Goal: Check status: Check status

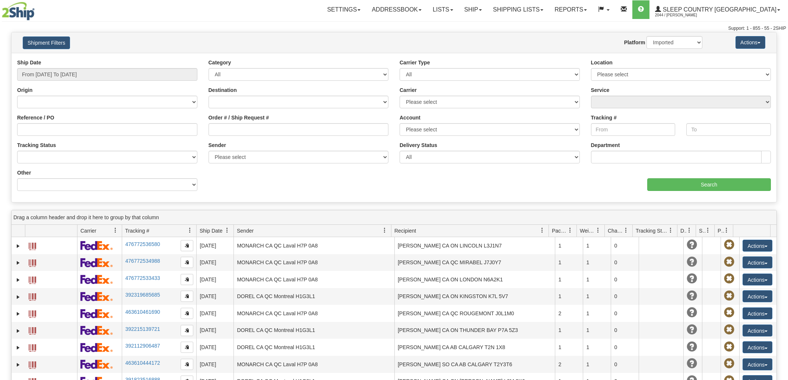
select select "1"
click at [684, 46] on select "2Ship Imported" at bounding box center [675, 42] width 56 height 13
click at [331, 133] on input "Order # / Ship Request #" at bounding box center [299, 129] width 180 height 13
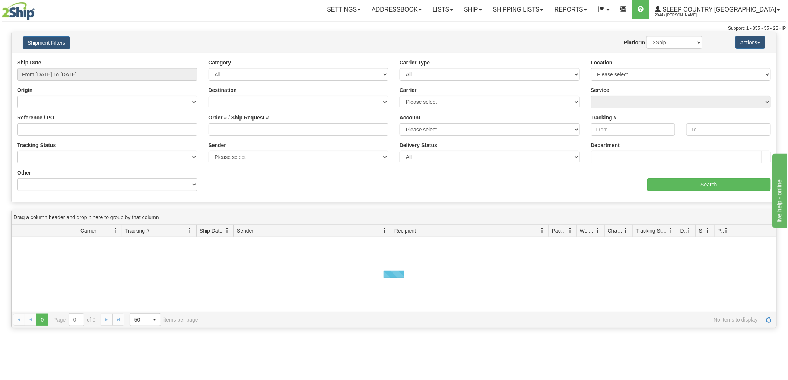
click at [256, 137] on div "Order # / Ship Request #" at bounding box center [298, 128] width 191 height 28
click at [271, 128] on input "Order # / Ship Request #" at bounding box center [299, 129] width 180 height 13
paste input "9000H995140"
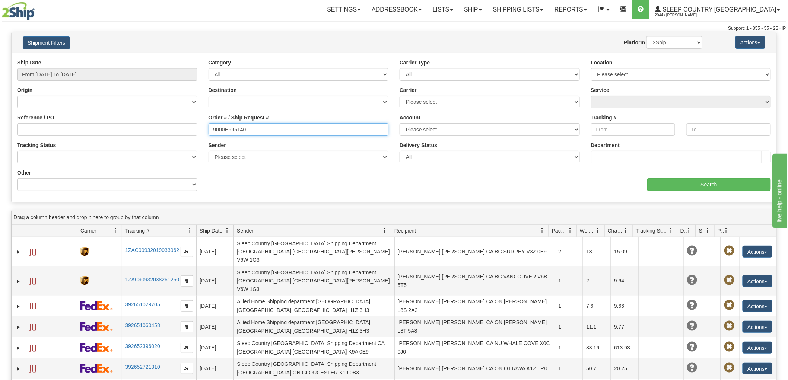
type input "9000H995140"
click at [145, 80] on input "From 08/28/2025 To 08/29/2025" at bounding box center [107, 74] width 180 height 13
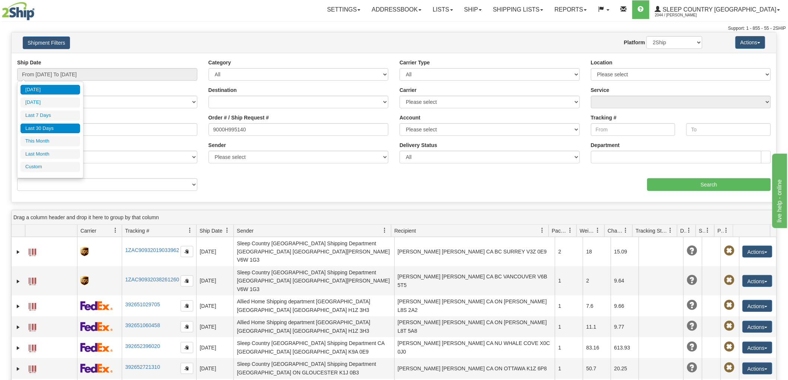
click at [52, 127] on li "Last 30 Days" at bounding box center [50, 129] width 60 height 10
type input "From [DATE] To [DATE]"
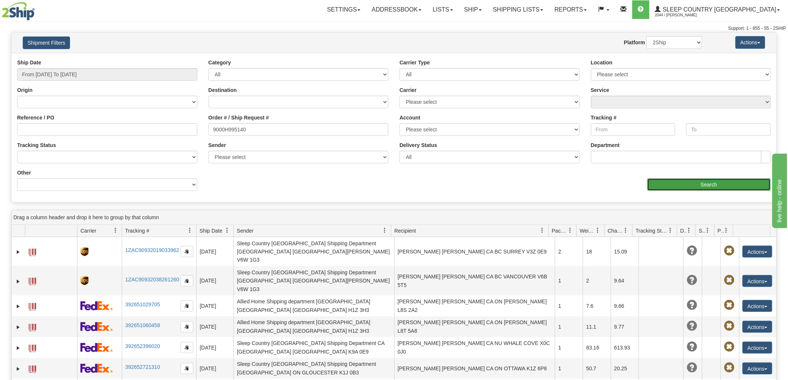
click at [703, 179] on input "Search" at bounding box center [709, 184] width 124 height 13
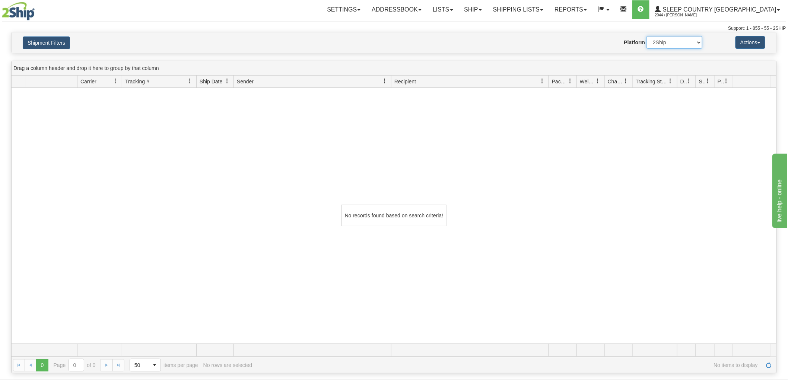
click at [674, 39] on select "2Ship Imported" at bounding box center [675, 42] width 56 height 13
select select "1"
click at [647, 36] on select "2Ship Imported" at bounding box center [675, 42] width 56 height 13
drag, startPoint x: 76, startPoint y: 41, endPoint x: 64, endPoint y: 41, distance: 12.3
click at [68, 41] on h4 "Shipment Filters" at bounding box center [80, 42] width 126 height 13
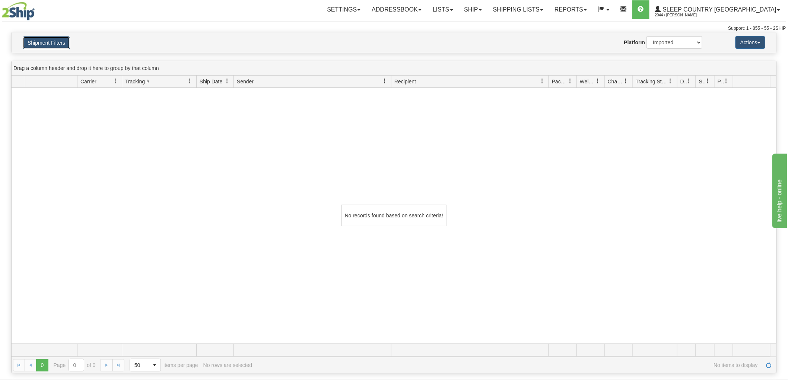
click at [64, 41] on button "Shipment Filters" at bounding box center [46, 42] width 47 height 13
